Goal: Task Accomplishment & Management: Complete application form

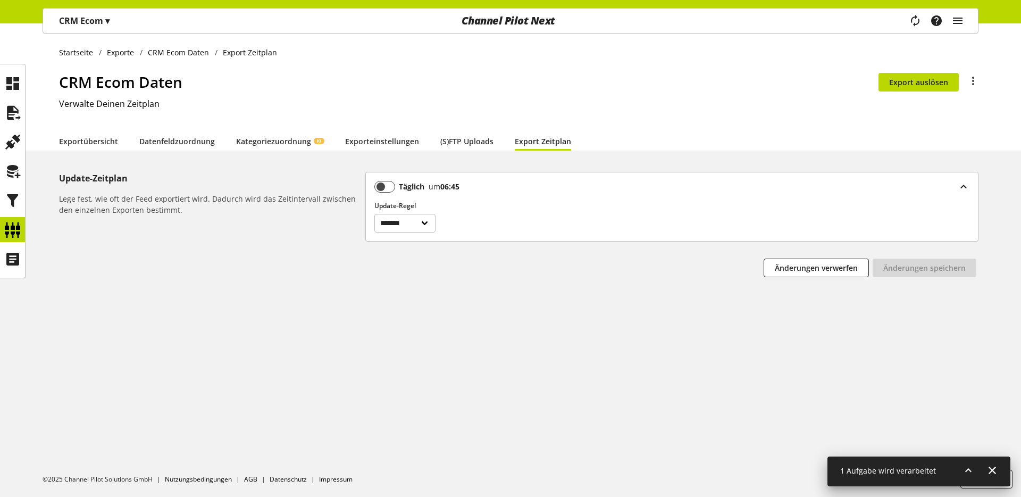
select select "********"
click at [9, 111] on icon at bounding box center [12, 112] width 17 height 21
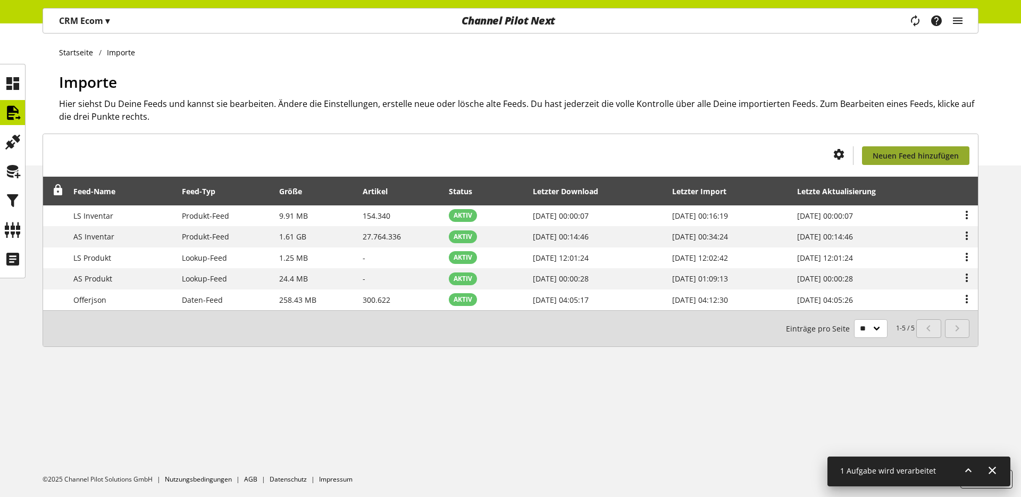
click at [925, 161] on link "Neuen Feed hinzufügen" at bounding box center [915, 155] width 107 height 19
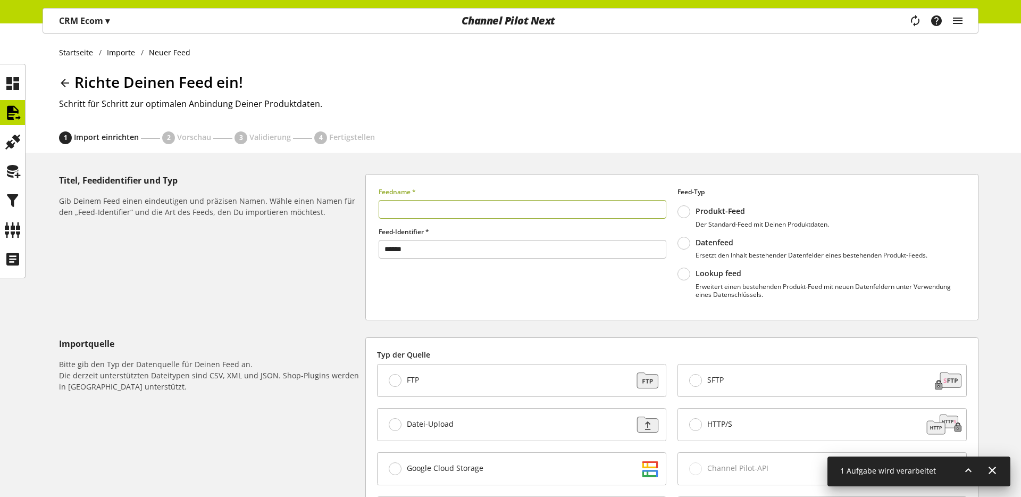
scroll to position [166, 0]
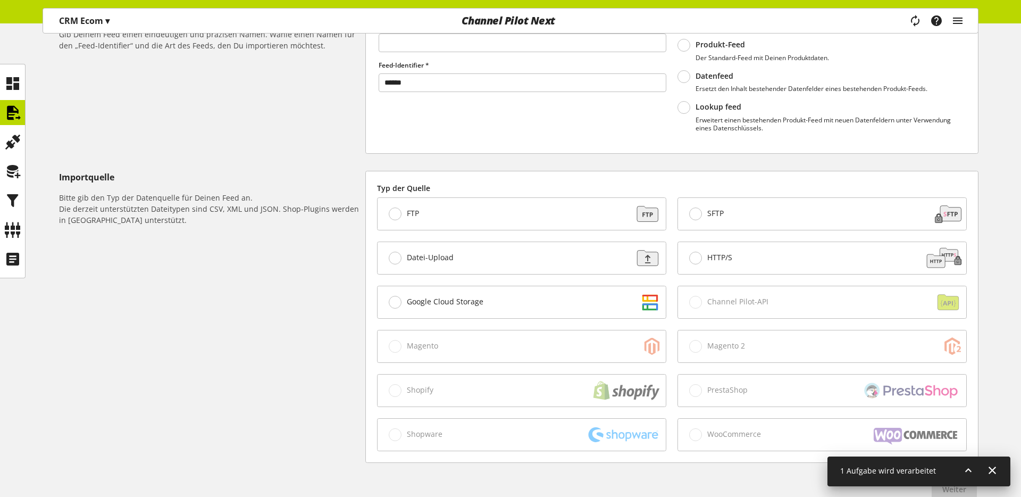
click at [503, 301] on div "Google Cloud Storage" at bounding box center [522, 302] width 288 height 32
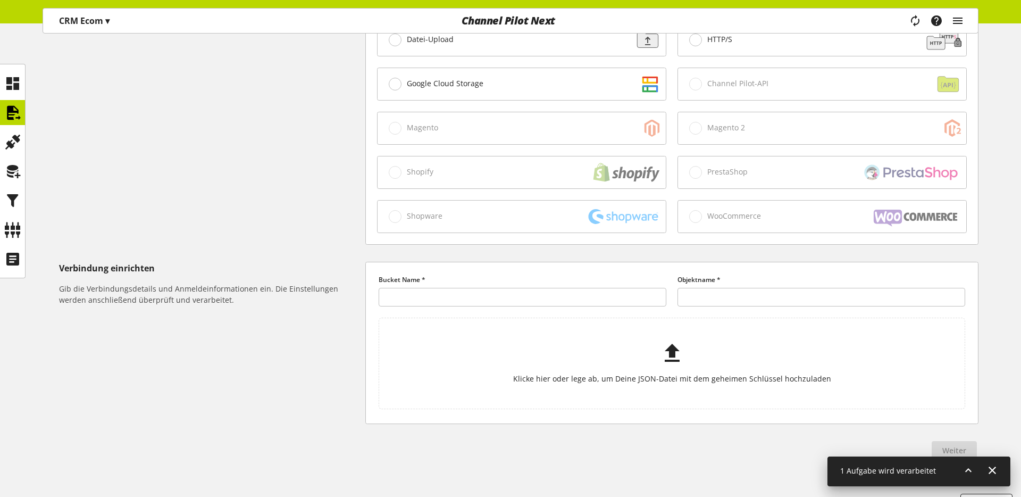
scroll to position [409, 0]
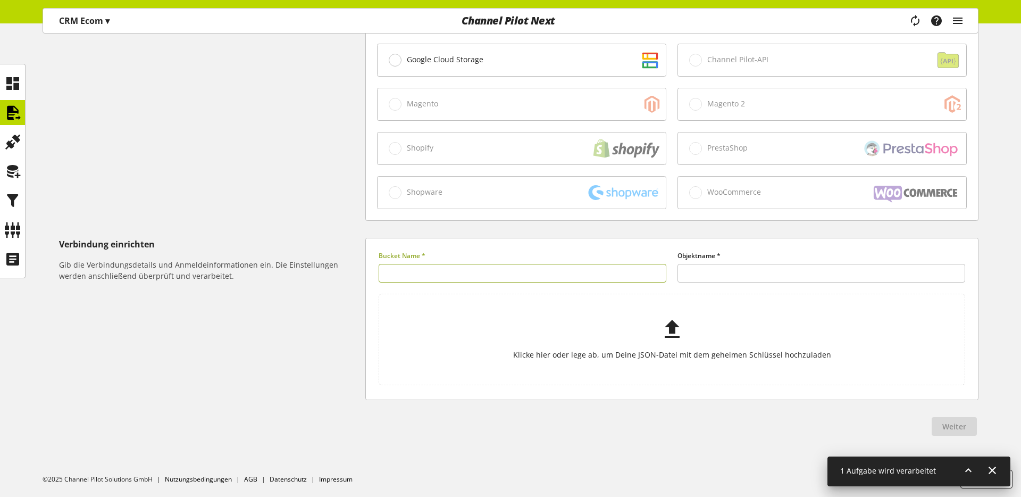
click at [461, 280] on input "text" at bounding box center [523, 273] width 288 height 19
click at [266, 214] on div "Importquelle Bitte gib den Typ der Datenquelle für Deinen Feed an. Die derzeit …" at bounding box center [212, 75] width 306 height 292
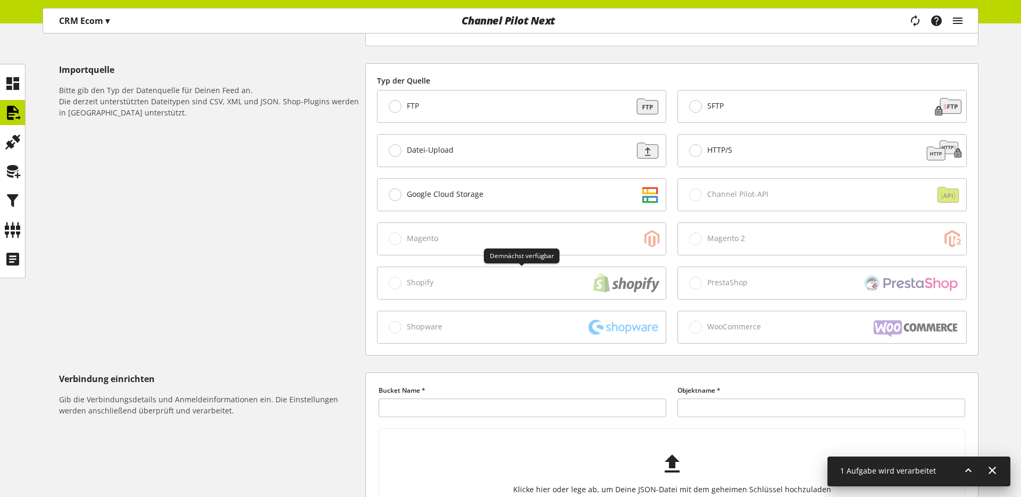
scroll to position [273, 0]
click at [474, 129] on div "Datei-Upload" at bounding box center [522, 151] width 301 height 44
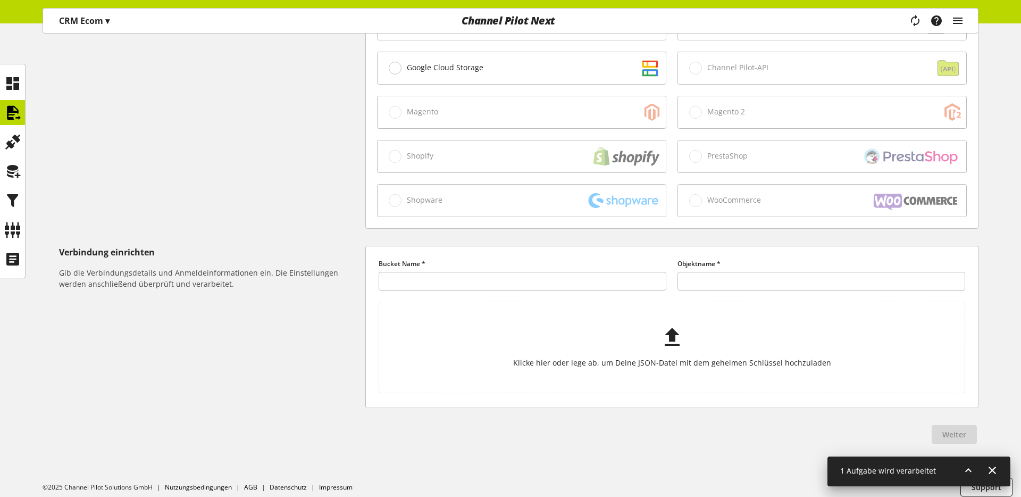
scroll to position [409, 0]
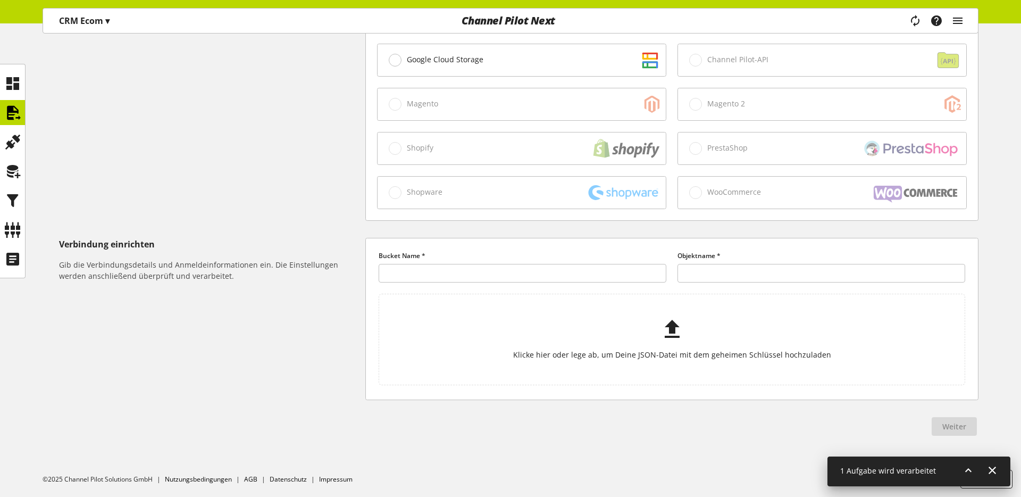
click at [294, 179] on div "Importquelle Bitte gib den Typ der Datenquelle für Deinen Feed an. Die derzeit …" at bounding box center [212, 75] width 306 height 292
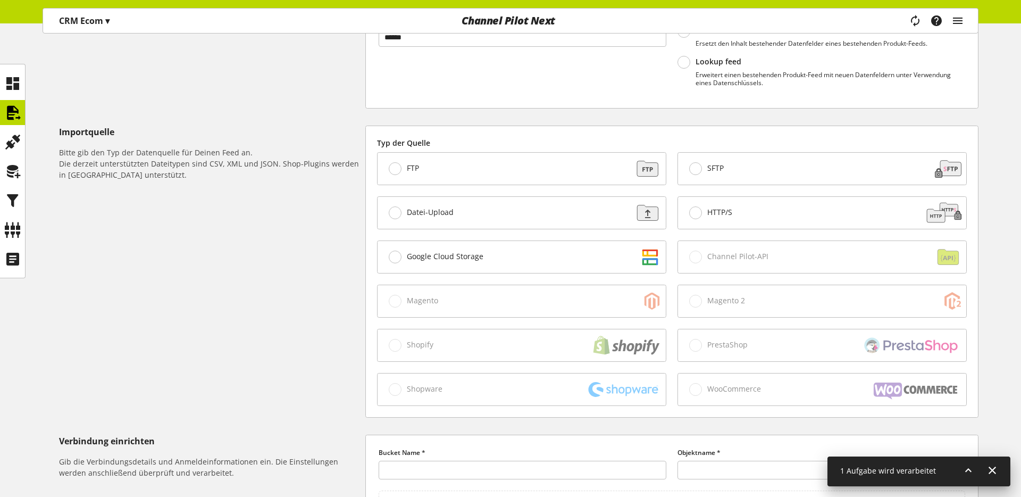
scroll to position [0, 0]
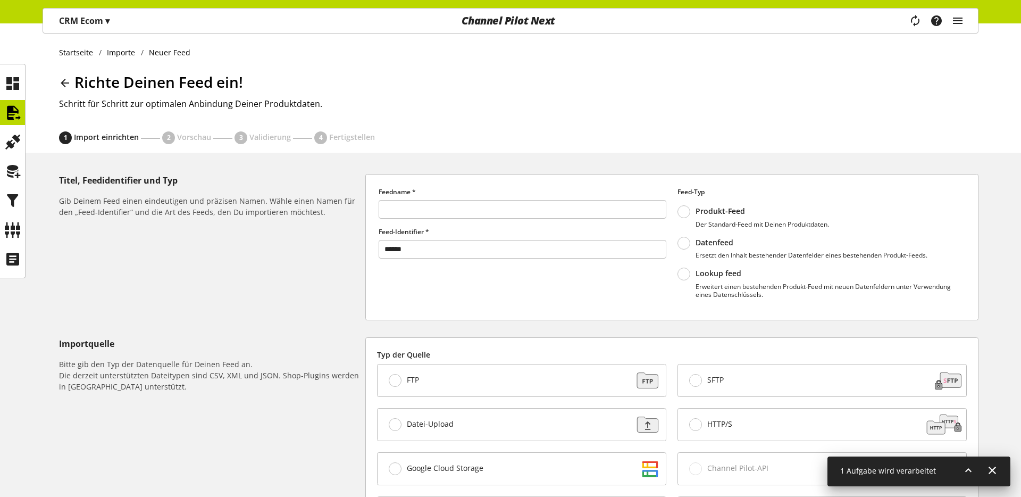
click at [418, 96] on div "Richte Deinen Feed ein! Schritt für Schritt zur optimalen Anbindung Deiner Prod…" at bounding box center [519, 101] width 920 height 61
click at [68, 343] on h5 "Importquelle" at bounding box center [210, 343] width 302 height 13
drag, startPoint x: 163, startPoint y: 470, endPoint x: 256, endPoint y: 593, distance: 154.2
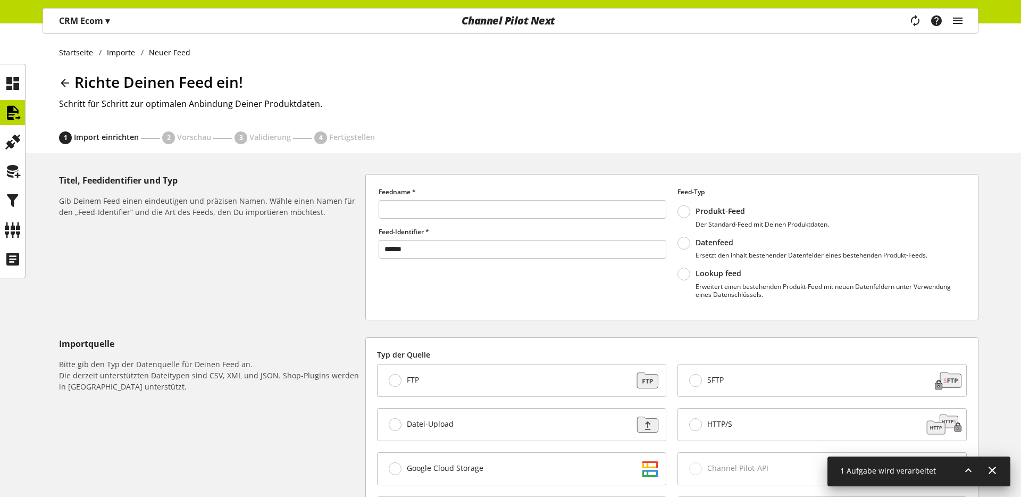
click at [256, 496] on html "CRM Ecom ▾ Alle Kunden ▾ Kunde auswählen Alle Kunden Shop Einstellungen Shop Ma…" at bounding box center [510, 452] width 1021 height 905
